Goal: Task Accomplishment & Management: Use online tool/utility

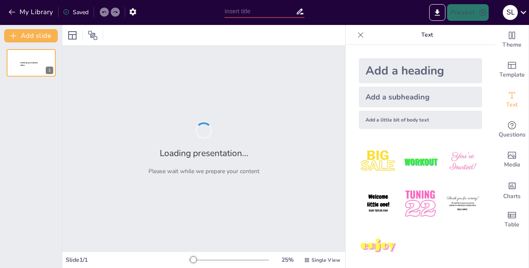
type input "Navigating the Insurance Broking Landscape: A Comprehensive Playbook for Market…"
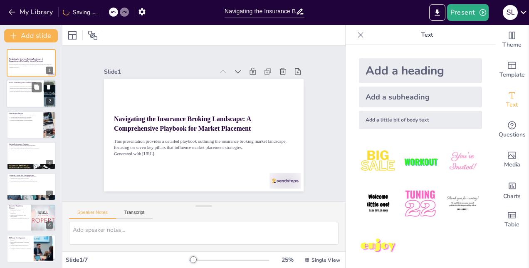
click at [24, 92] on p "Identifying competitive pricing opportunities is vital." at bounding box center [25, 92] width 32 height 2
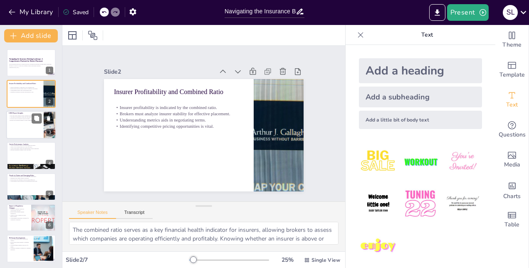
click at [21, 131] on div at bounding box center [31, 125] width 50 height 28
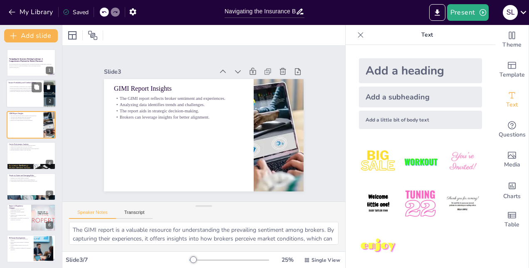
click at [26, 96] on div at bounding box center [31, 94] width 50 height 28
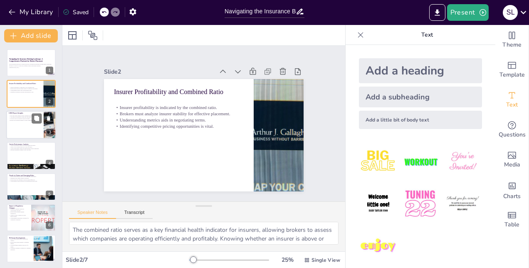
click at [26, 121] on div "The GIMI report reflects broker sentiment and experiences. Analyzing data ident…" at bounding box center [25, 117] width 32 height 7
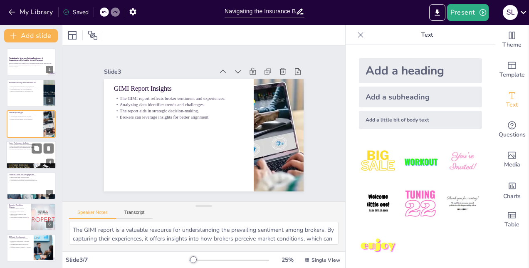
click at [24, 154] on div at bounding box center [31, 155] width 50 height 28
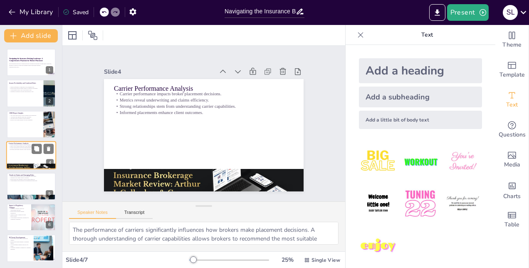
scroll to position [1, 0]
click at [20, 185] on div at bounding box center [31, 186] width 50 height 28
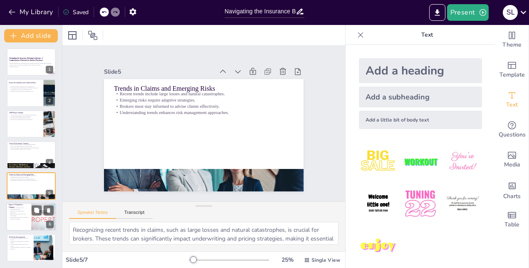
click at [16, 219] on div at bounding box center [31, 216] width 50 height 28
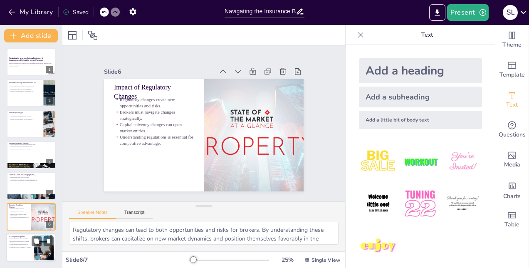
click at [22, 245] on p "Staying informed enhances advocacy for clients." at bounding box center [20, 245] width 22 height 3
type textarea "Recent developments in reinsurance treaty pricing and capacity are critical for…"
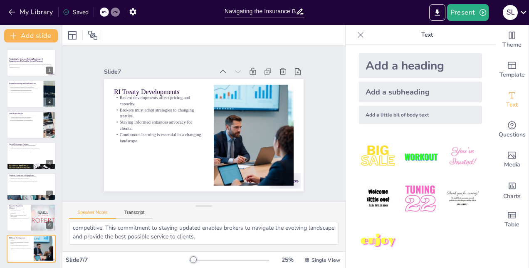
scroll to position [7, 0]
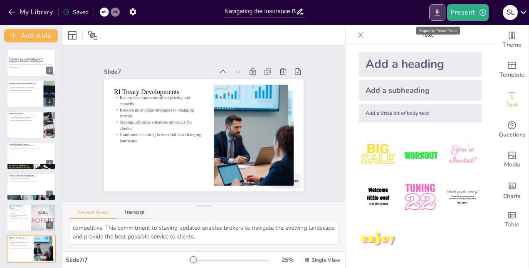
click at [439, 12] on icon "Export to PowerPoint" at bounding box center [436, 12] width 5 height 6
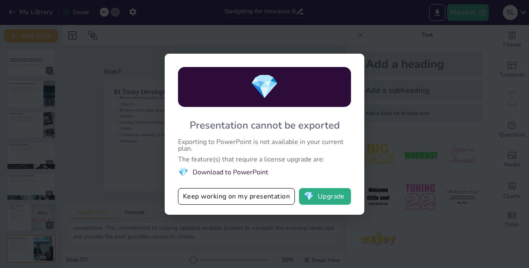
click at [401, 179] on div "💎 Presentation cannot be exported Exporting to PowerPoint is not available in y…" at bounding box center [264, 134] width 529 height 268
click at [396, 234] on div "💎 Presentation cannot be exported Exporting to PowerPoint is not available in y…" at bounding box center [264, 134] width 529 height 268
click at [238, 195] on button "Keep working on my presentation" at bounding box center [236, 196] width 117 height 17
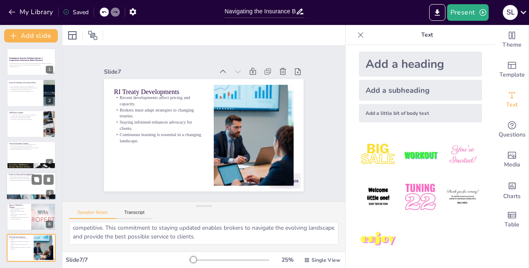
scroll to position [0, 0]
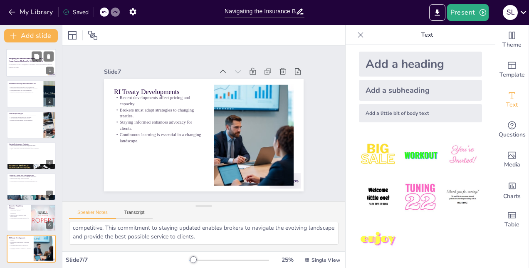
click at [18, 66] on p "This presentation provides a detailed playbook outlining the insurance broking …" at bounding box center [31, 65] width 45 height 3
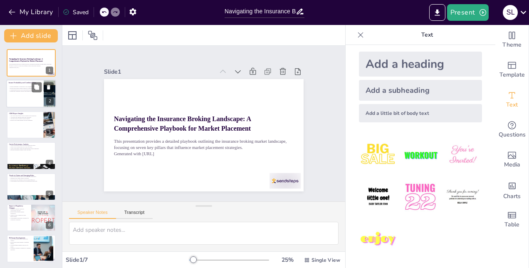
click at [22, 98] on div at bounding box center [31, 94] width 50 height 28
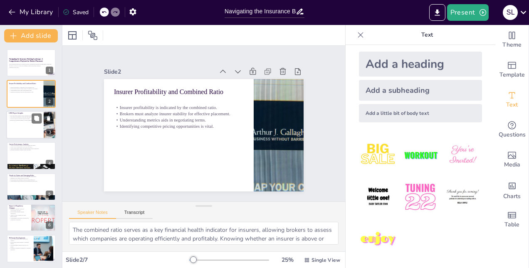
click at [25, 137] on div at bounding box center [31, 125] width 50 height 28
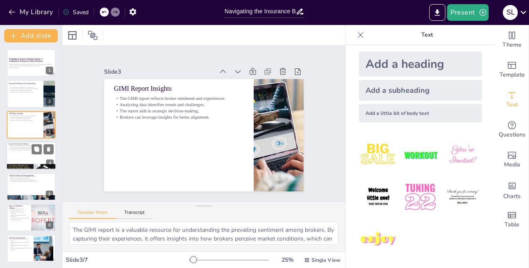
click at [24, 154] on div at bounding box center [31, 155] width 50 height 28
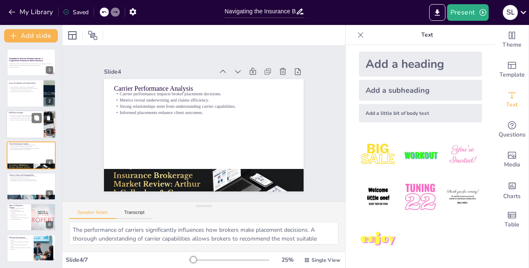
click at [18, 125] on div at bounding box center [31, 124] width 50 height 28
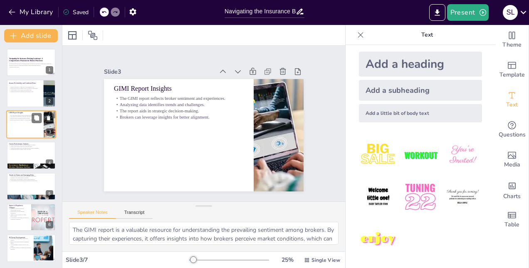
scroll to position [0, 0]
click at [16, 99] on div at bounding box center [31, 94] width 50 height 28
type textarea "The combined ratio serves as a key financial health indicator for insurers, all…"
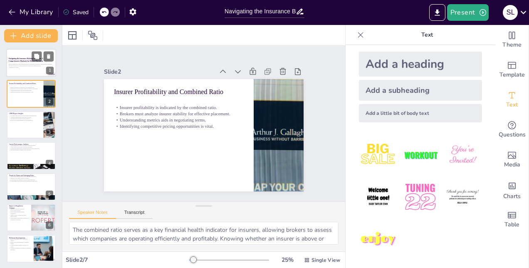
click at [23, 60] on strong "Navigating the Insurance Broking Landscape: A Comprehensive Playbook for Market…" at bounding box center [26, 60] width 35 height 4
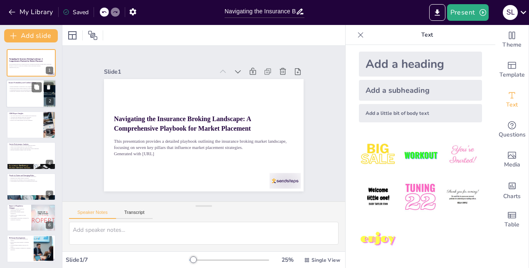
click at [23, 93] on div "Insurer profitability is indicated by the combined ratio. Brokers must analyze …" at bounding box center [25, 89] width 32 height 8
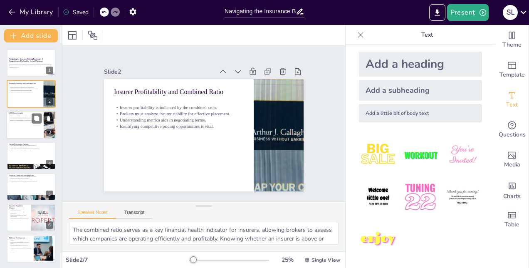
click at [28, 126] on div at bounding box center [31, 125] width 50 height 28
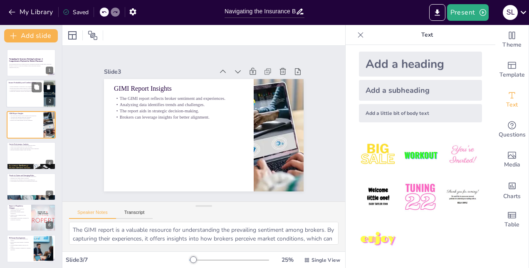
click at [35, 98] on div at bounding box center [31, 94] width 50 height 28
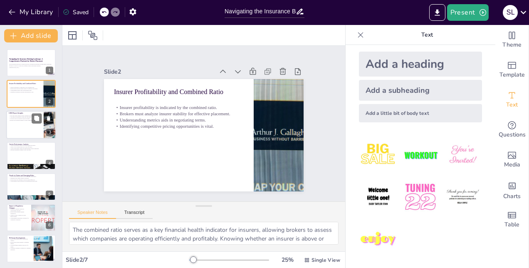
click at [22, 129] on div at bounding box center [31, 125] width 50 height 28
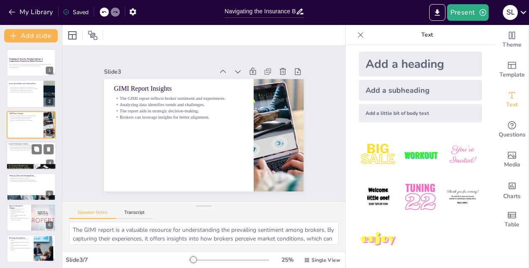
click at [24, 159] on div at bounding box center [31, 155] width 50 height 28
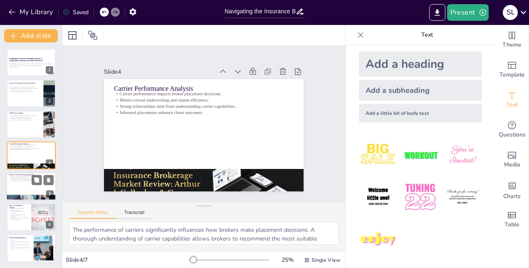
click at [27, 184] on div at bounding box center [31, 186] width 50 height 28
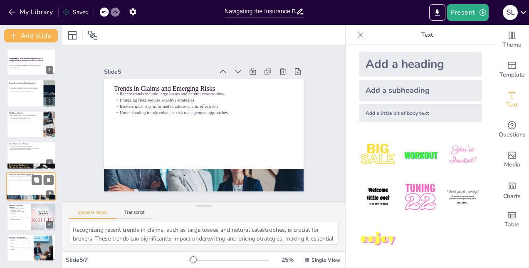
scroll to position [1, 0]
click at [17, 215] on p "Capital solvency changes can open market entries." at bounding box center [19, 214] width 20 height 3
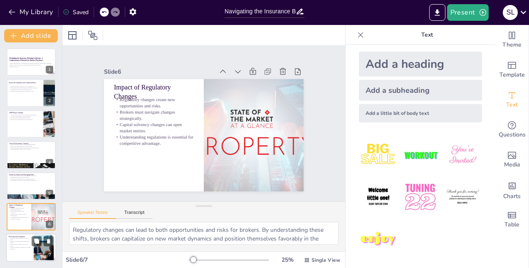
click at [12, 250] on div at bounding box center [31, 248] width 50 height 28
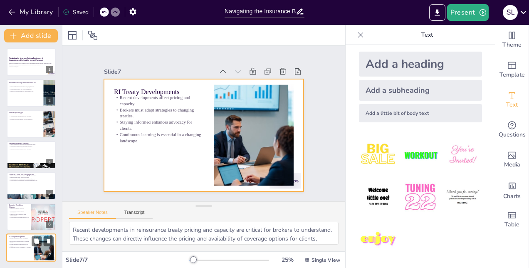
click at [23, 253] on div at bounding box center [31, 248] width 50 height 28
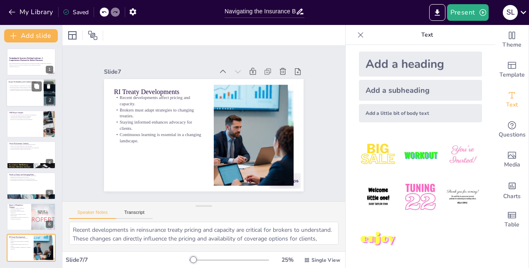
click at [37, 92] on div "Insurer profitability is indicated by the combined ratio. Brokers must analyze …" at bounding box center [25, 88] width 32 height 8
type textarea "The combined ratio serves as a key financial health indicator for insurers, all…"
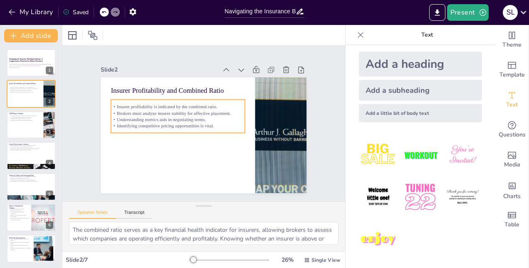
click at [170, 121] on p "Identifying competitive pricing opportunities is vital." at bounding box center [222, 104] width 104 height 94
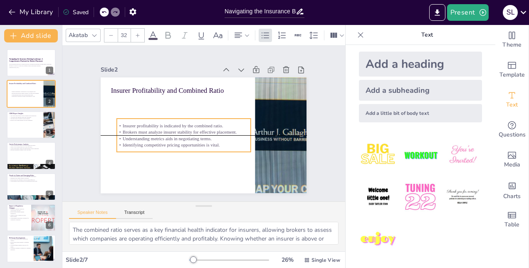
drag, startPoint x: 213, startPoint y: 122, endPoint x: 215, endPoint y: 138, distance: 16.3
click at [215, 138] on p "Identifying competitive pricing opportunities is vital." at bounding box center [177, 137] width 129 height 47
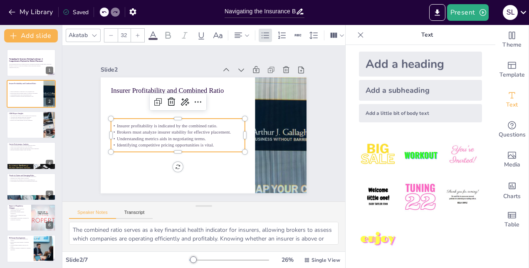
click at [177, 144] on p "Identifying competitive pricing opportunities is vital." at bounding box center [171, 132] width 125 height 60
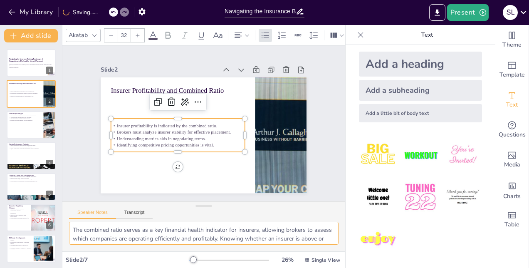
scroll to position [89, 0]
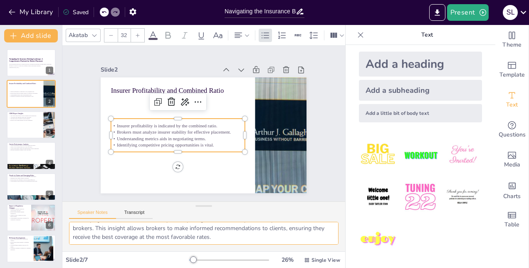
drag, startPoint x: 73, startPoint y: 229, endPoint x: 235, endPoint y: 279, distance: 169.9
click at [235, 267] on html "My Library Saved Navigating the Insurance Broking Landscape: A Comprehensive Pl…" at bounding box center [264, 134] width 529 height 268
